Goal: Task Accomplishment & Management: Manage account settings

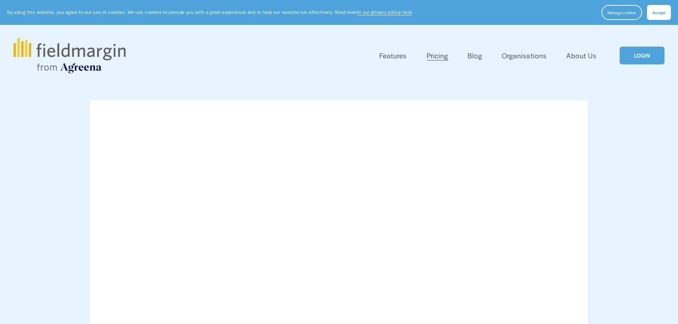
click at [641, 50] on link "LOGIN" at bounding box center [641, 56] width 45 height 18
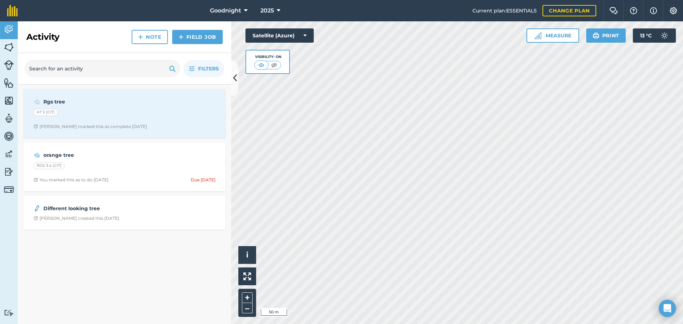
click at [377, 324] on html "Goodnight 2025 Current plan : ESSENTIALS Change plan Farm Chat Help Info Settin…" at bounding box center [341, 162] width 683 height 324
click at [384, 324] on html "Goodnight 2025 Current plan : ESSENTIALS Change plan Farm Chat Help Info Settin…" at bounding box center [341, 162] width 683 height 324
